Goal: Task Accomplishment & Management: Manage account settings

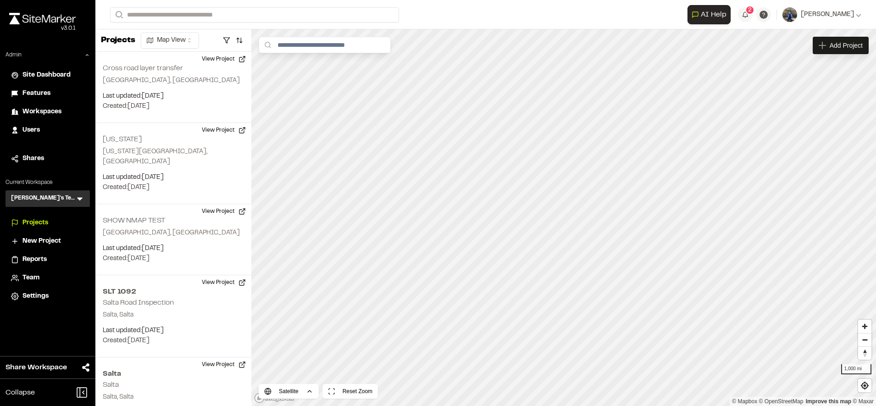
click at [43, 92] on span "Features" at bounding box center [36, 94] width 28 height 10
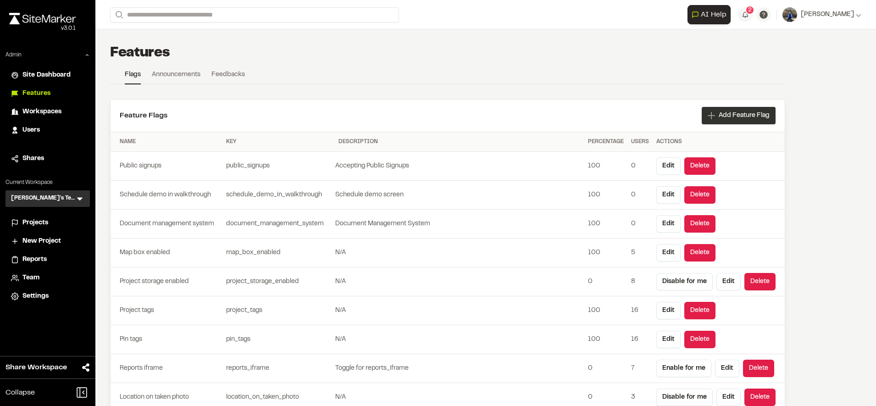
click at [741, 115] on span "Add Feature Flag" at bounding box center [744, 115] width 51 height 9
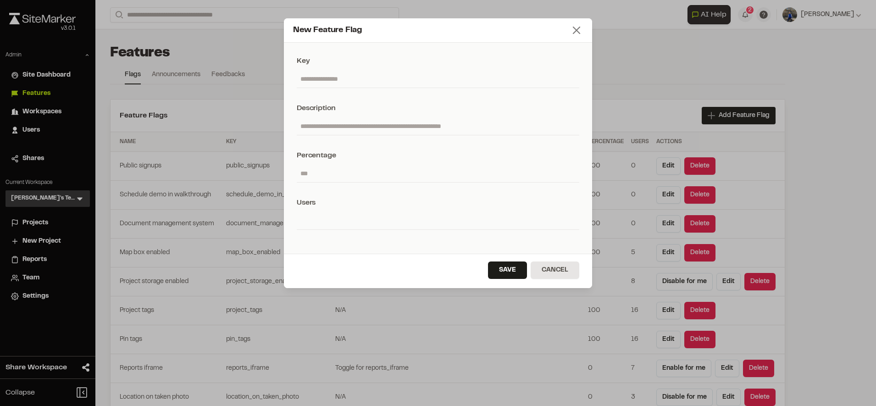
click at [578, 28] on icon at bounding box center [576, 30] width 13 height 13
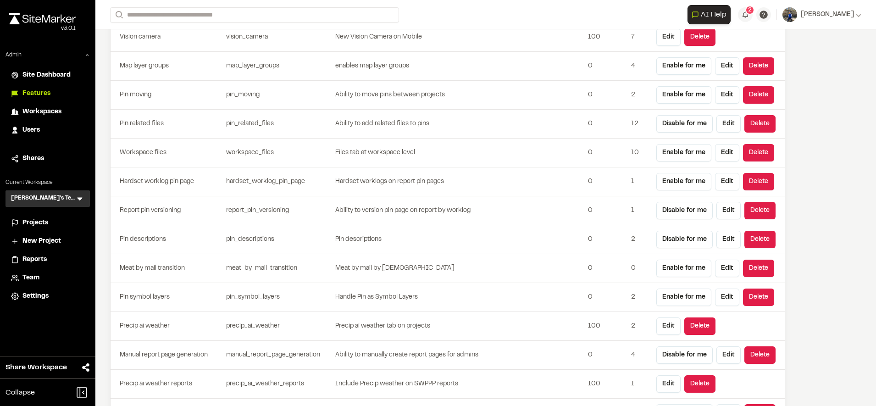
scroll to position [2580, 0]
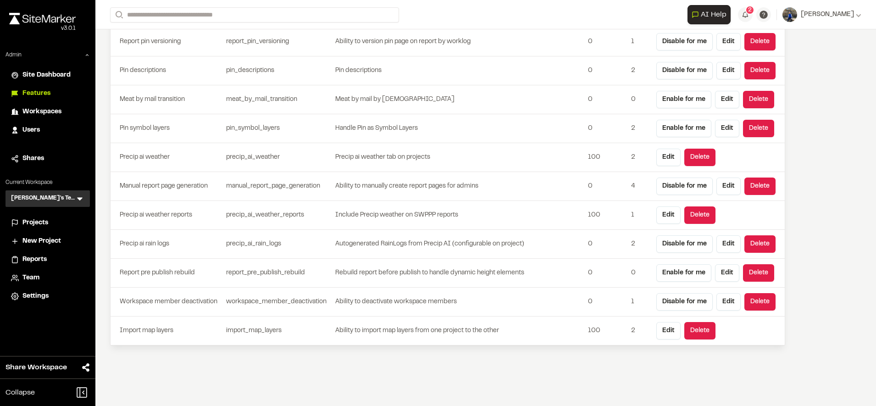
click at [34, 128] on span "Users" at bounding box center [30, 130] width 17 height 10
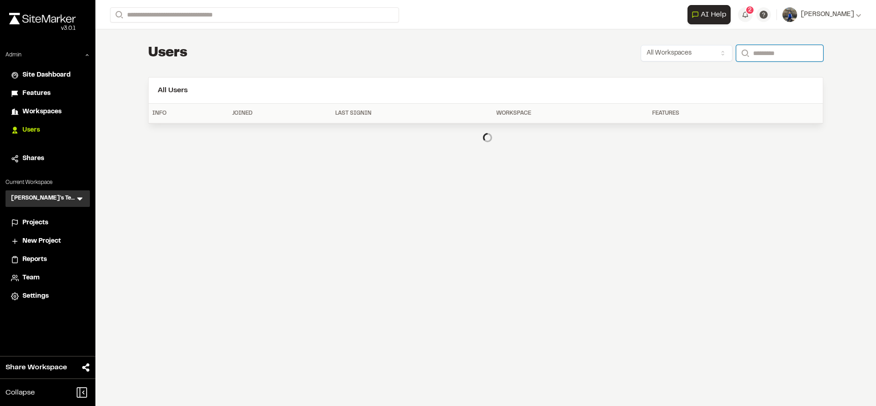
click at [787, 55] on input "Search" at bounding box center [779, 53] width 87 height 17
type input "**********"
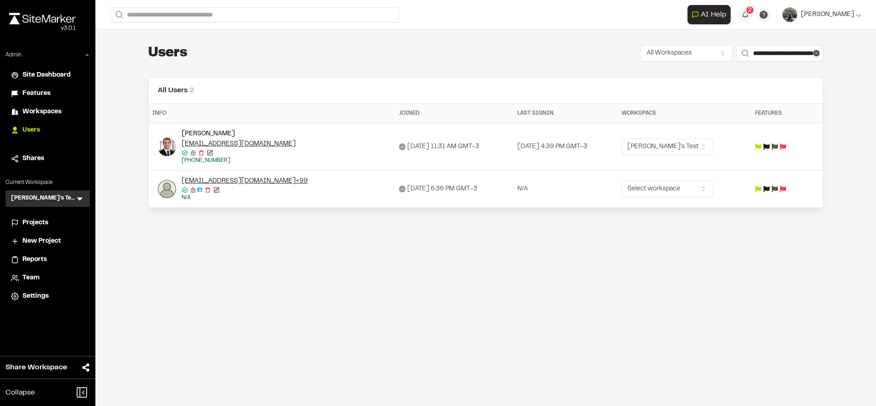
click at [560, 44] on div "**********" at bounding box center [485, 125] width 704 height 193
click at [778, 145] on icon at bounding box center [774, 147] width 6 height 6
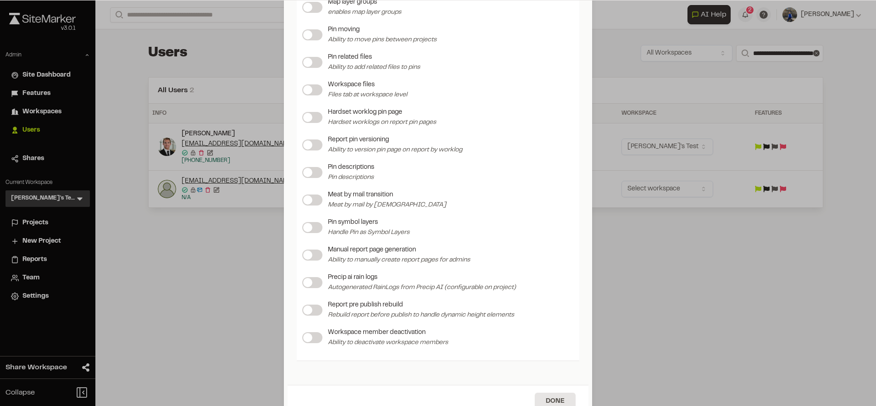
scroll to position [1164, 0]
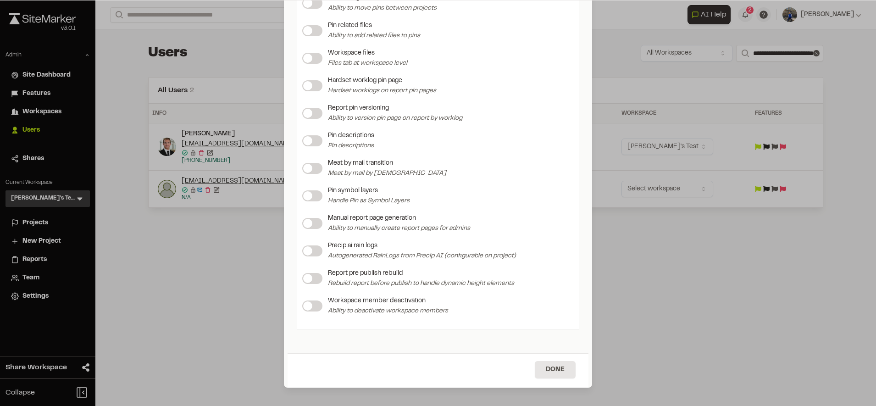
click at [315, 311] on label at bounding box center [312, 305] width 20 height 11
click at [548, 373] on button "Done" at bounding box center [555, 369] width 41 height 17
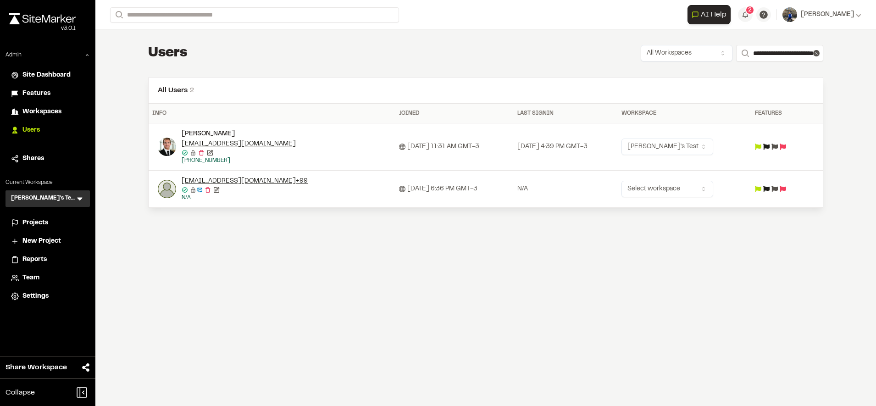
click at [44, 277] on div "Team" at bounding box center [53, 278] width 62 height 10
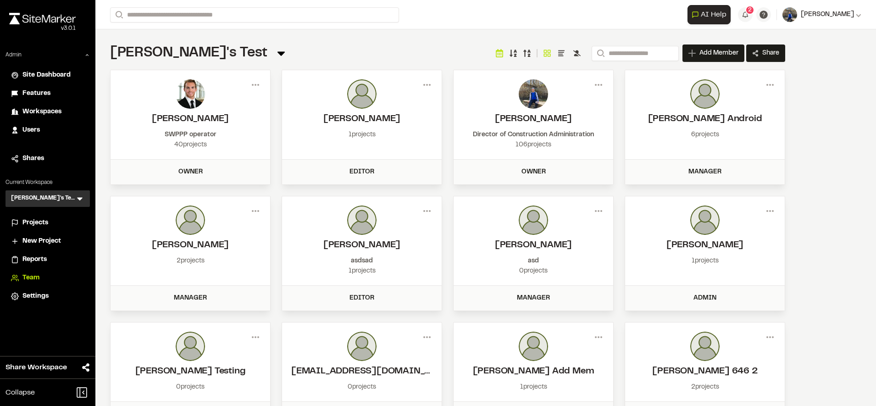
click at [837, 11] on span "[PERSON_NAME]" at bounding box center [827, 15] width 53 height 10
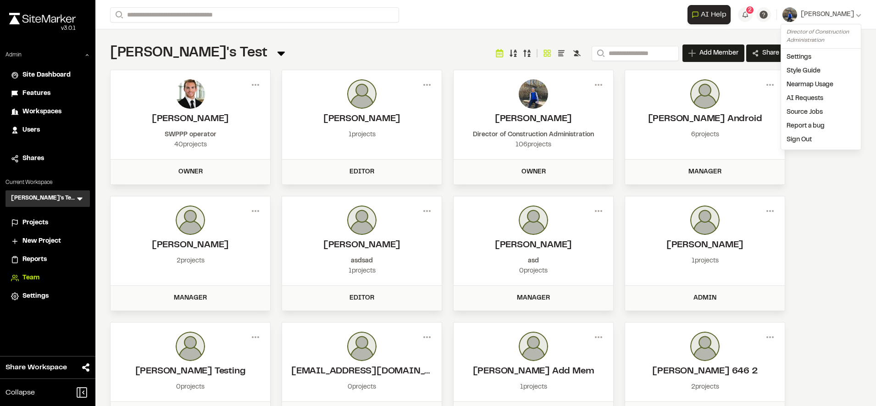
click at [804, 137] on link "Sign Out" at bounding box center [821, 140] width 80 height 14
